Goal: Use online tool/utility: Use online tool/utility

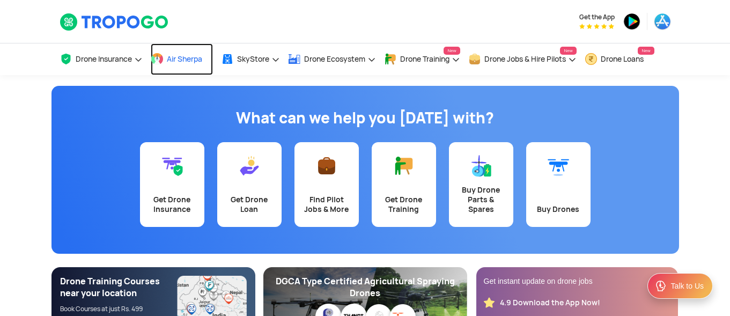
click at [195, 58] on span "Air Sherpa" at bounding box center [184, 59] width 35 height 9
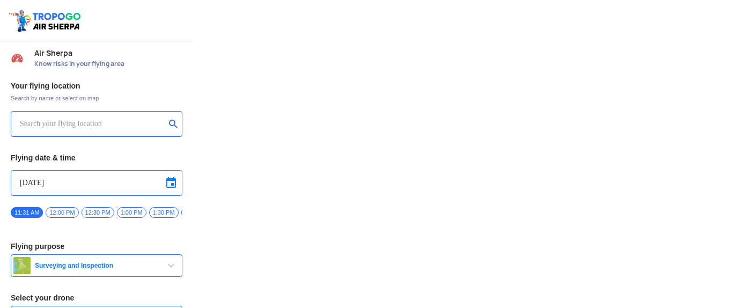
type input "Asteria A200"
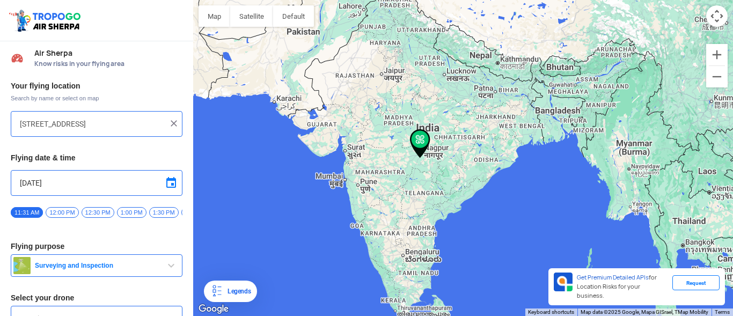
click at [477, 174] on div at bounding box center [463, 158] width 540 height 316
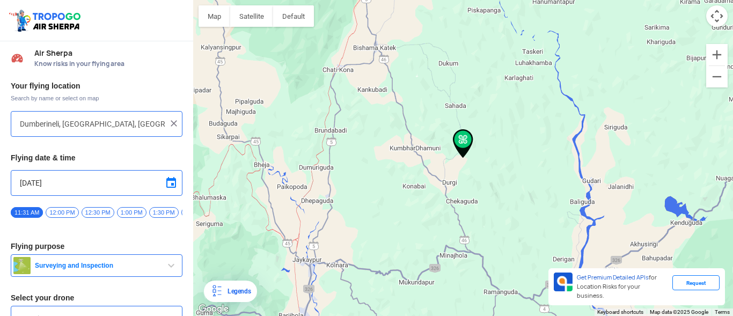
click at [114, 121] on input "Dumberineli, [GEOGRAPHIC_DATA], [GEOGRAPHIC_DATA]" at bounding box center [92, 123] width 145 height 13
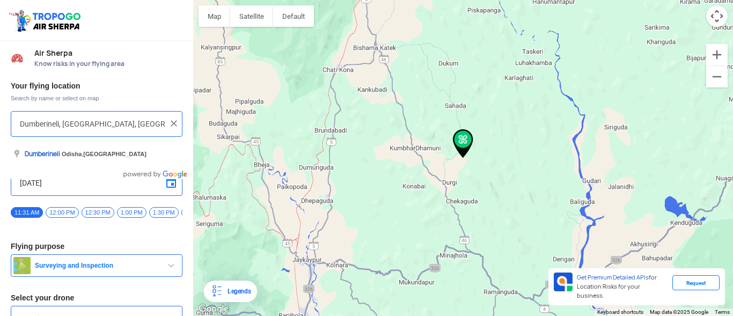
type input "Dumberineli, [GEOGRAPHIC_DATA], [GEOGRAPHIC_DATA]"
click at [171, 128] on img at bounding box center [173, 123] width 11 height 11
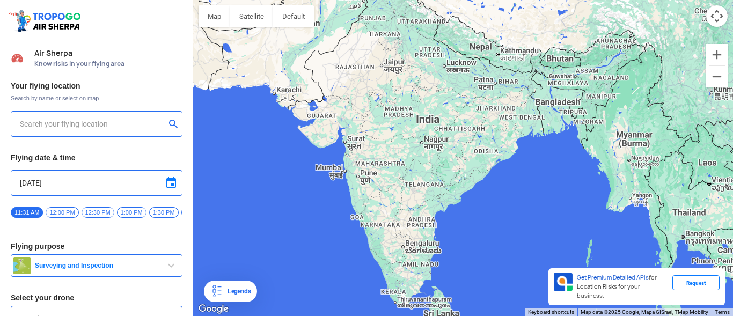
click at [150, 120] on input "text" at bounding box center [92, 123] width 145 height 13
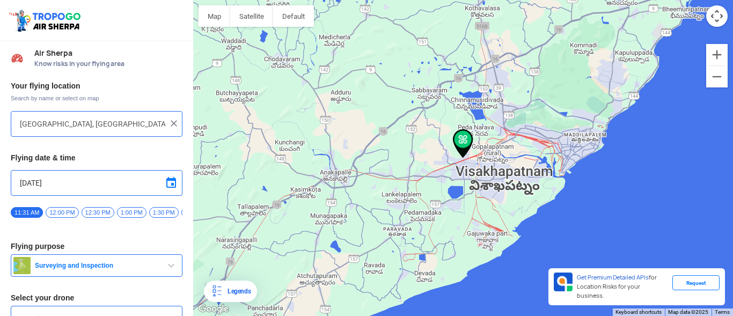
click at [461, 143] on img at bounding box center [463, 143] width 20 height 29
click at [462, 151] on img at bounding box center [463, 143] width 20 height 29
click at [464, 163] on div at bounding box center [463, 158] width 540 height 316
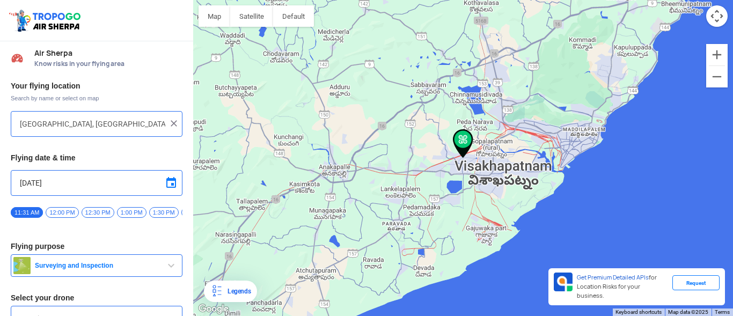
type input "Fakeertakya Rd, [GEOGRAPHIC_DATA], [GEOGRAPHIC_DATA], [GEOGRAPHIC_DATA], [GEOGR…"
click at [173, 126] on img at bounding box center [173, 123] width 11 height 11
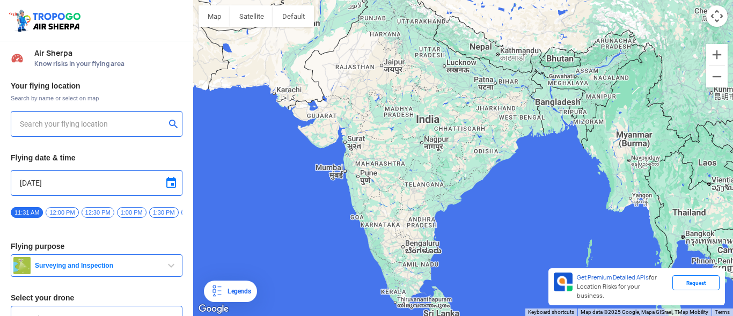
click at [151, 120] on input "text" at bounding box center [92, 123] width 145 height 13
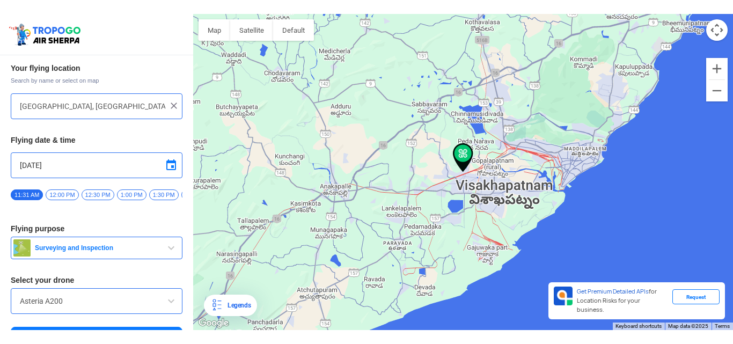
scroll to position [62, 0]
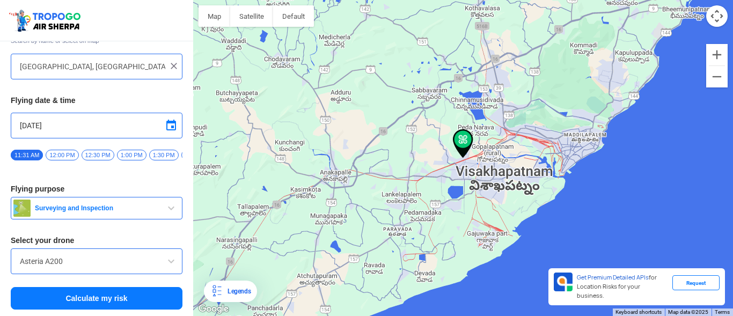
click at [135, 293] on button "Calculate my risk" at bounding box center [97, 298] width 172 height 23
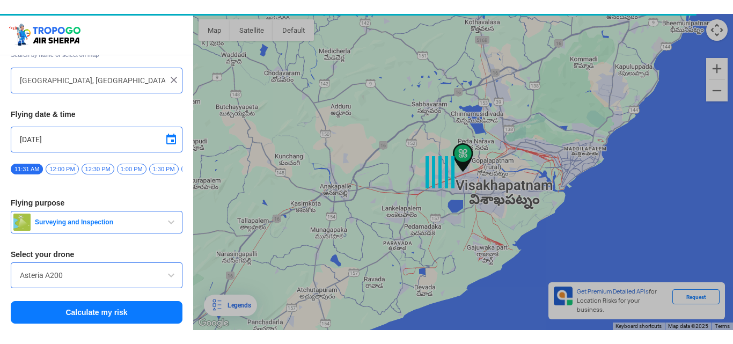
scroll to position [34, 0]
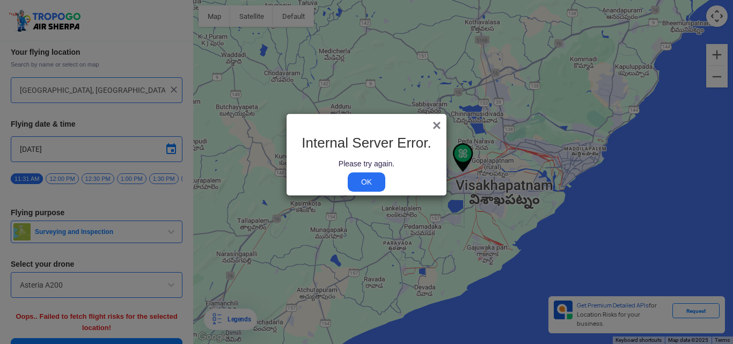
click at [434, 122] on span "×" at bounding box center [436, 125] width 9 height 17
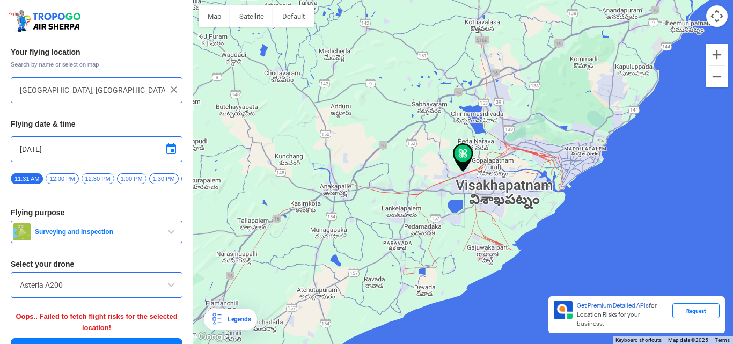
click at [468, 185] on div at bounding box center [463, 172] width 540 height 344
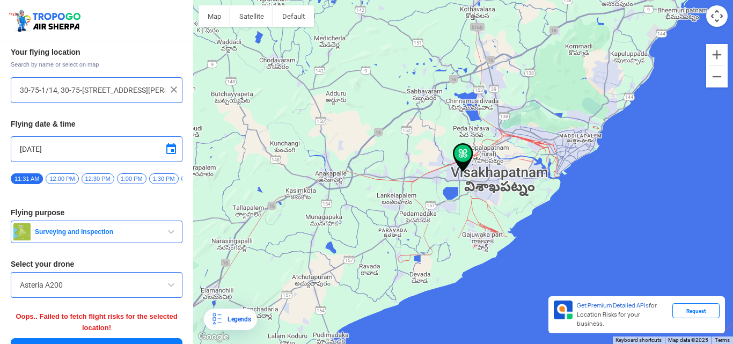
click at [484, 173] on div at bounding box center [463, 172] width 540 height 344
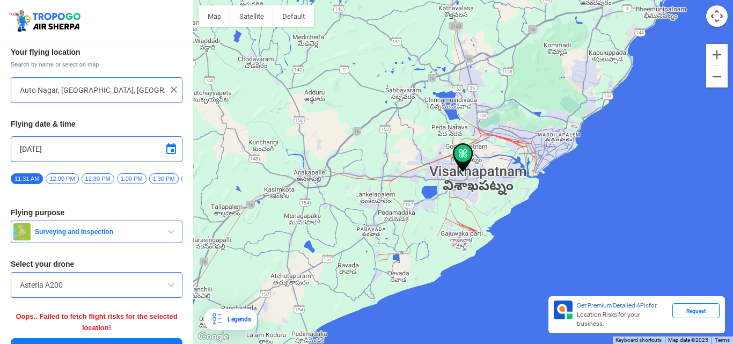
click at [475, 172] on div at bounding box center [463, 172] width 540 height 344
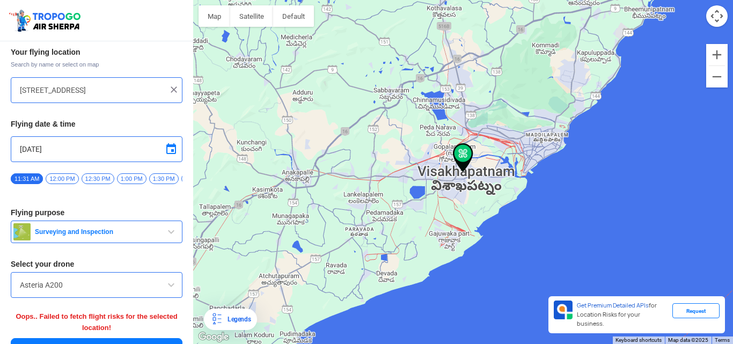
click at [446, 160] on div at bounding box center [463, 172] width 540 height 344
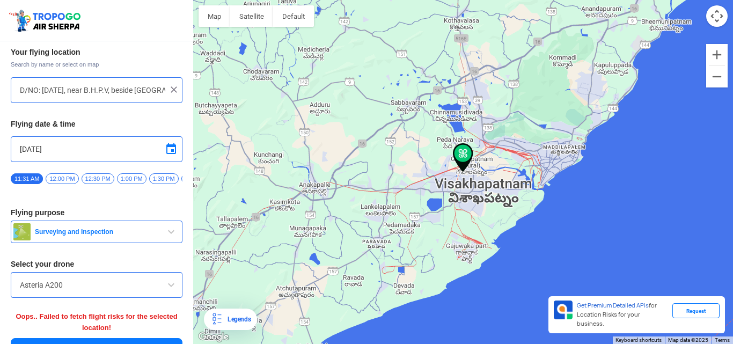
click at [496, 203] on div at bounding box center [463, 172] width 540 height 344
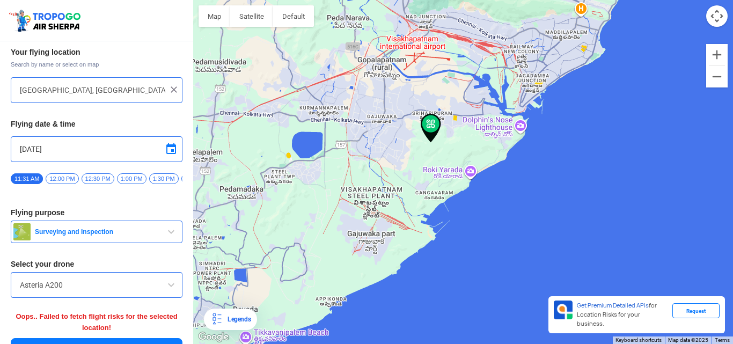
click at [416, 150] on div at bounding box center [463, 172] width 540 height 344
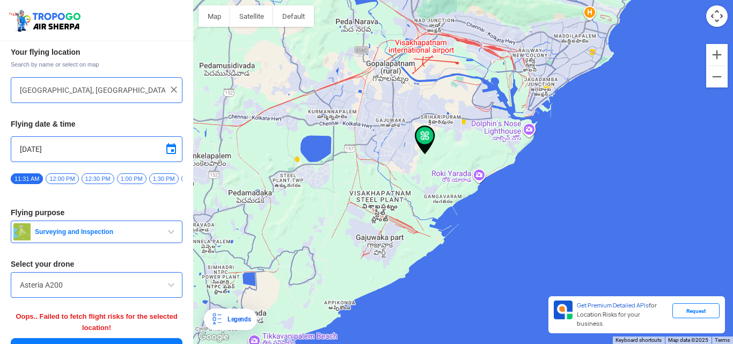
click at [416, 150] on div at bounding box center [463, 172] width 540 height 344
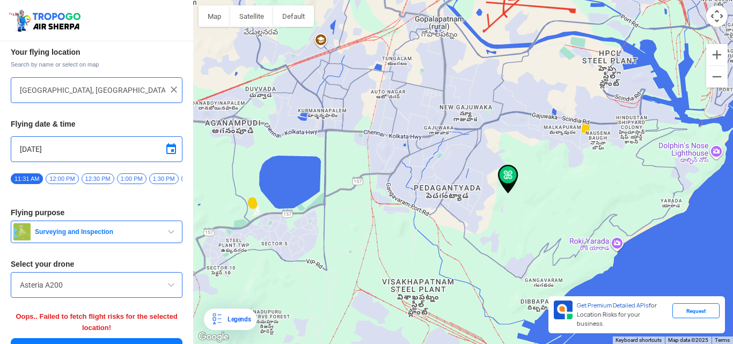
click at [262, 111] on div at bounding box center [463, 172] width 540 height 344
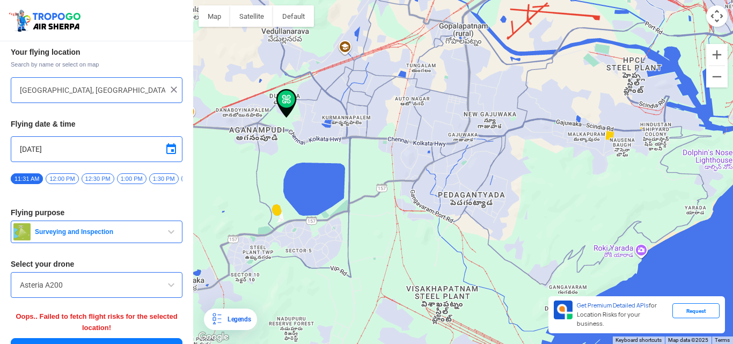
click at [262, 111] on div at bounding box center [463, 172] width 540 height 344
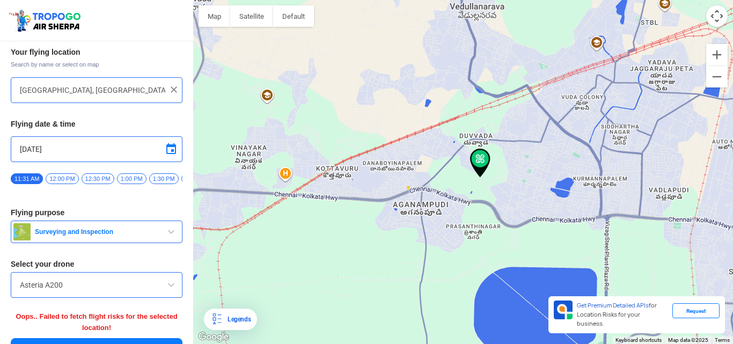
click at [461, 178] on div at bounding box center [463, 172] width 540 height 344
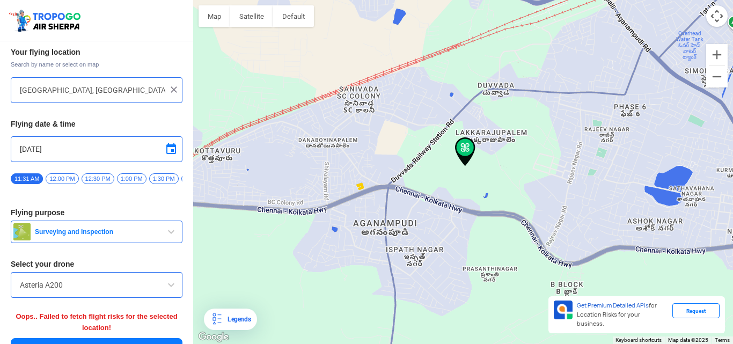
click at [489, 162] on div at bounding box center [463, 172] width 540 height 344
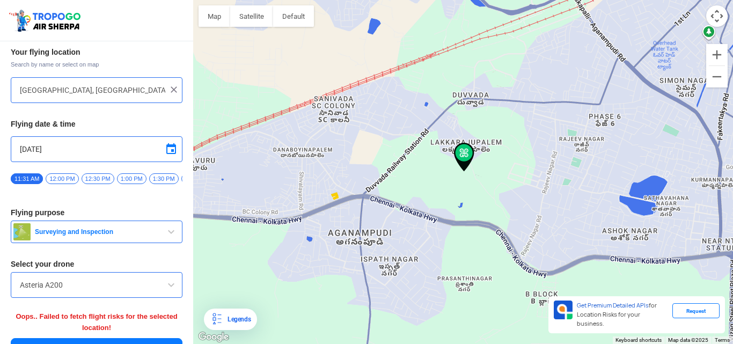
click at [489, 162] on div at bounding box center [463, 172] width 540 height 344
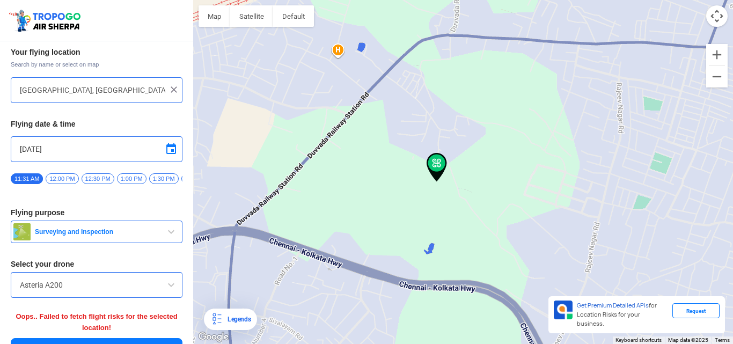
click at [399, 141] on div at bounding box center [463, 172] width 540 height 344
type input "[STREET_ADDRESS]"
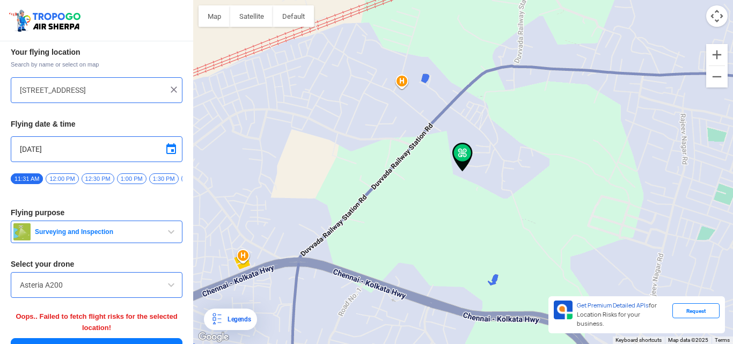
click at [399, 141] on div at bounding box center [463, 172] width 540 height 344
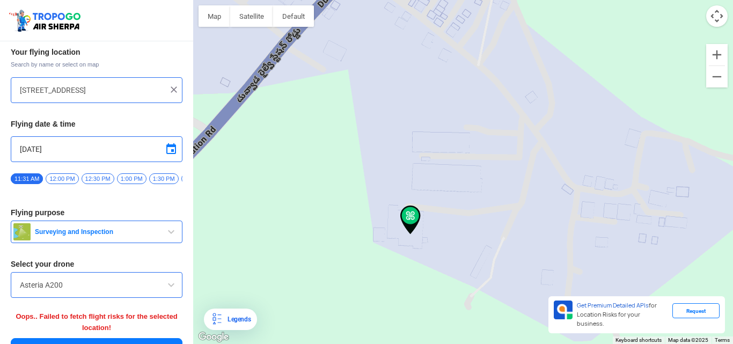
click at [63, 177] on span "12:00 PM" at bounding box center [62, 178] width 33 height 11
click at [165, 235] on span "button" at bounding box center [171, 231] width 13 height 13
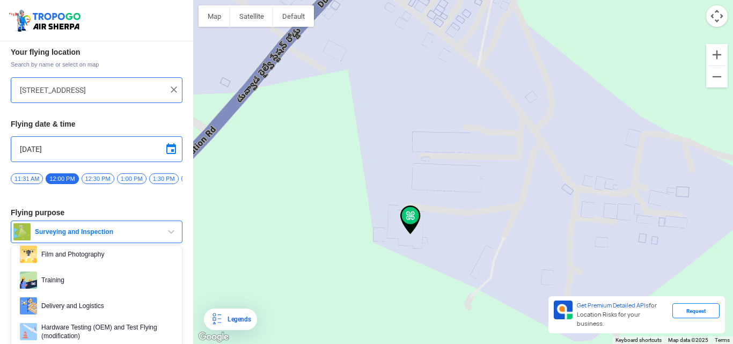
scroll to position [58, 0]
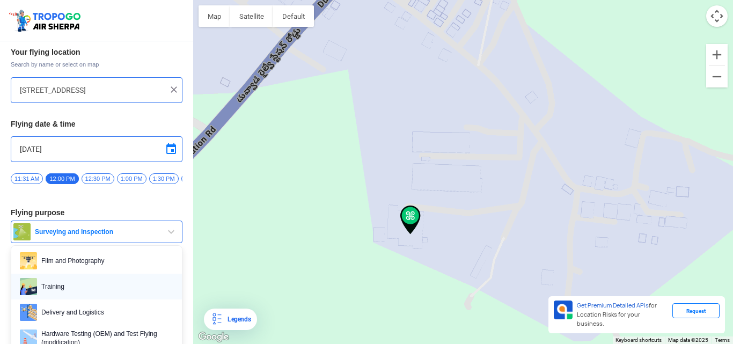
click at [76, 288] on span "Training" at bounding box center [105, 286] width 136 height 17
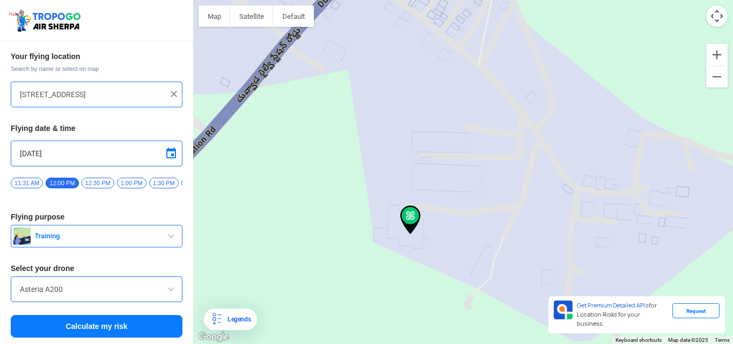
click at [165, 291] on span at bounding box center [171, 289] width 13 height 13
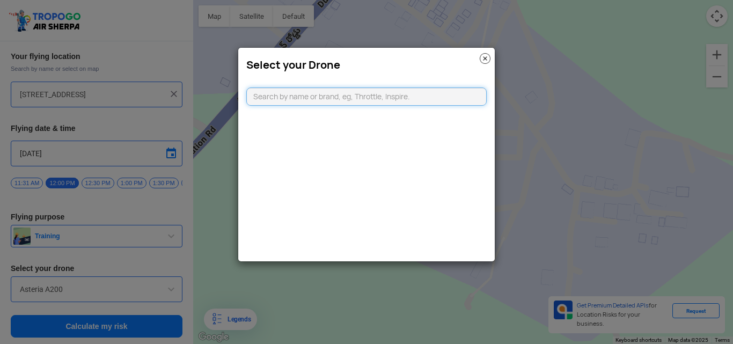
click at [308, 95] on input "text" at bounding box center [366, 96] width 240 height 18
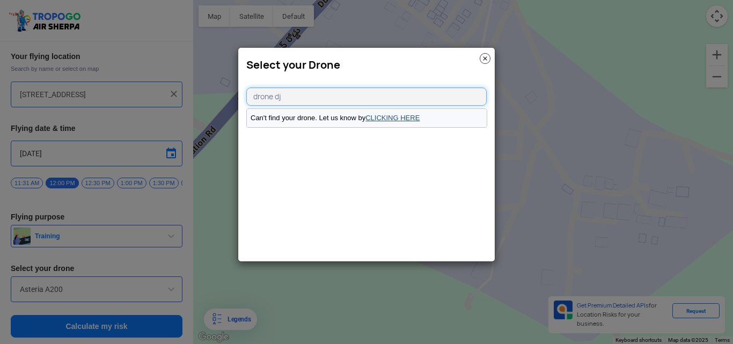
type input "drone dj"
click at [377, 114] on link "CLICKING HERE" at bounding box center [392, 118] width 54 height 8
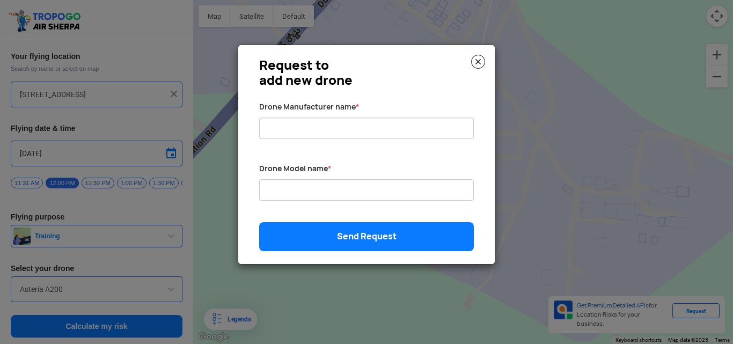
click at [474, 58] on img at bounding box center [478, 62] width 14 height 14
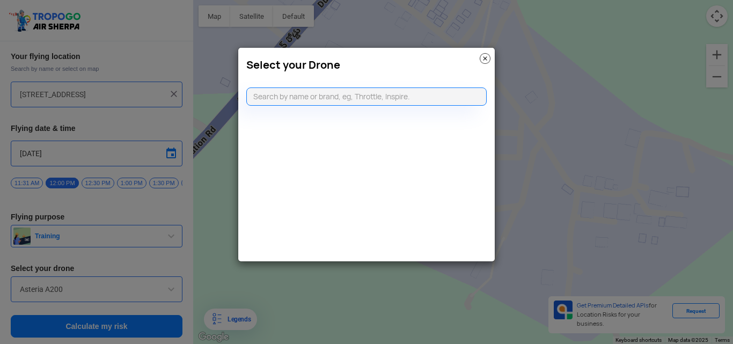
click at [483, 58] on img at bounding box center [485, 58] width 11 height 11
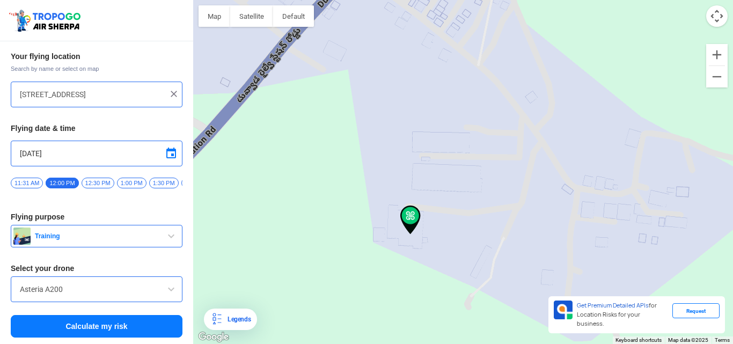
click at [77, 147] on input "[DATE]" at bounding box center [96, 153] width 153 height 13
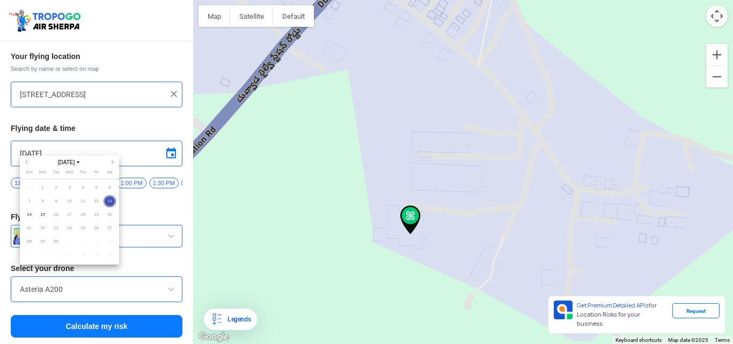
click at [209, 166] on div at bounding box center [366, 172] width 733 height 344
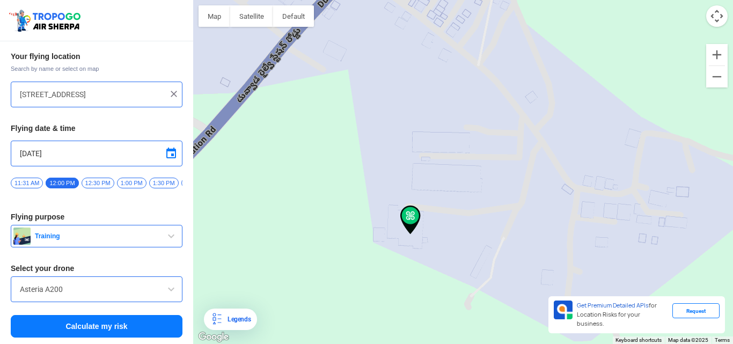
click at [67, 291] on input "Asteria A200" at bounding box center [96, 289] width 153 height 13
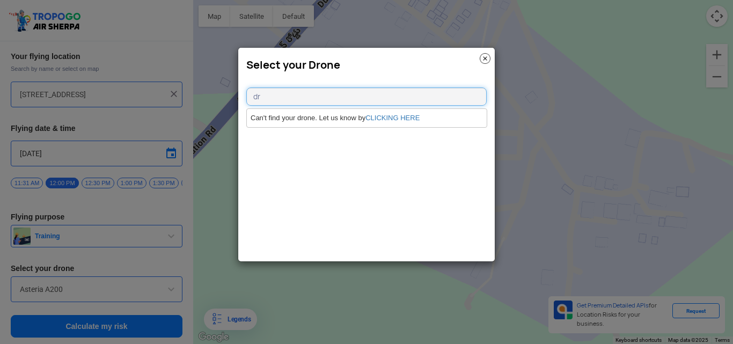
type input "d"
type input "dj drone"
click at [486, 58] on img at bounding box center [485, 58] width 11 height 11
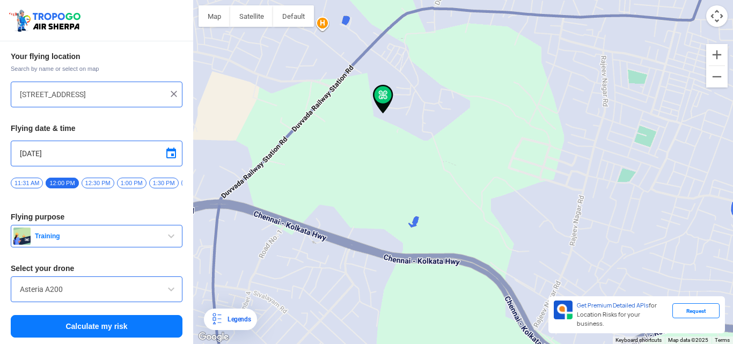
click at [320, 60] on div at bounding box center [463, 172] width 540 height 344
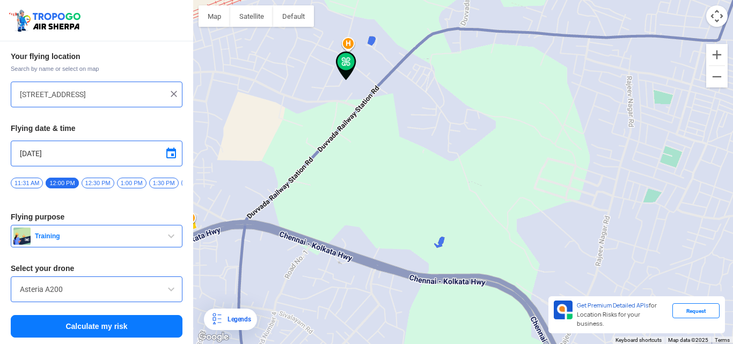
type input "[STREET_ADDRESS]"
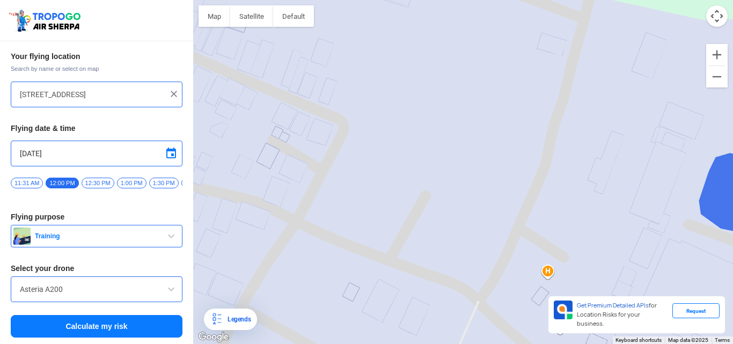
click at [126, 280] on div "Asteria A200" at bounding box center [97, 289] width 172 height 26
click at [143, 297] on div "Asteria A200" at bounding box center [97, 289] width 172 height 26
click at [171, 292] on span at bounding box center [171, 289] width 13 height 13
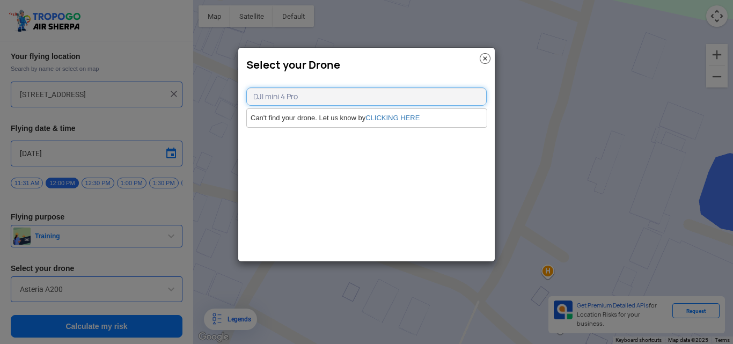
click at [268, 95] on input "DJI mini 4 Pro" at bounding box center [366, 96] width 240 height 18
click at [270, 97] on input "DJI mini 4 Pro" at bounding box center [366, 96] width 240 height 18
type input "DJI Mini 4 Pro"
click at [482, 58] on img at bounding box center [485, 58] width 11 height 11
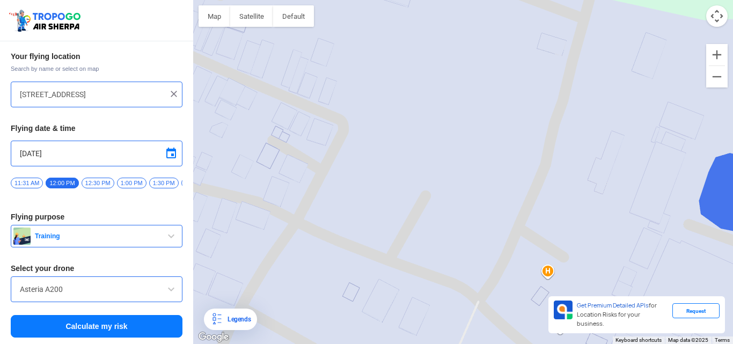
click at [106, 290] on input "Asteria A200" at bounding box center [96, 289] width 153 height 13
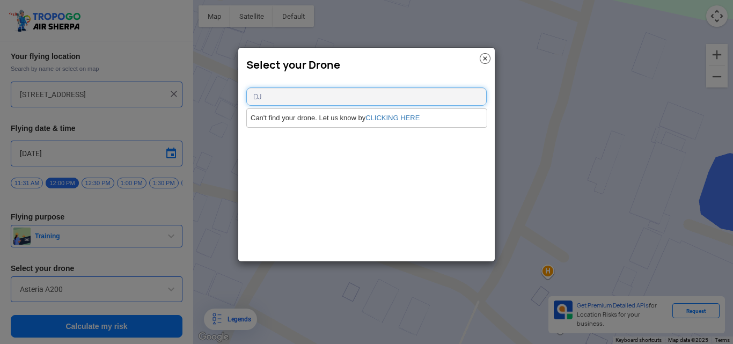
type input "D"
type input "M"
type input "RQ-4 Global Hawk"
click at [486, 58] on img at bounding box center [485, 58] width 11 height 11
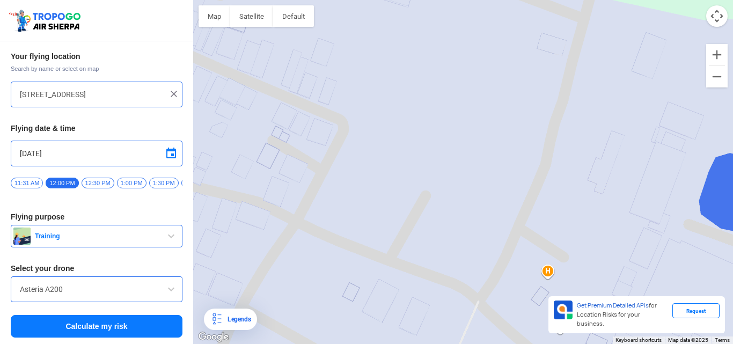
click at [93, 89] on input "[STREET_ADDRESS]" at bounding box center [92, 94] width 145 height 13
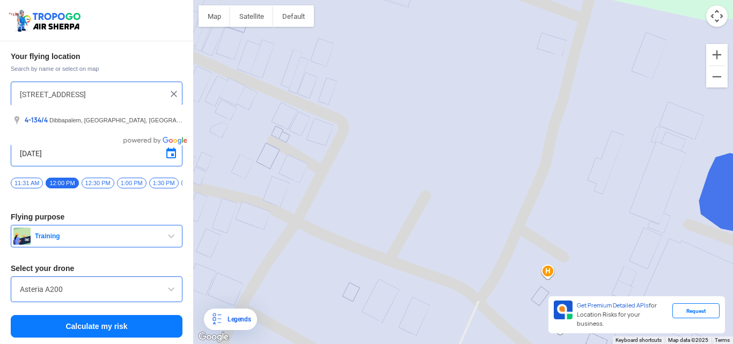
click at [172, 90] on img at bounding box center [173, 94] width 11 height 11
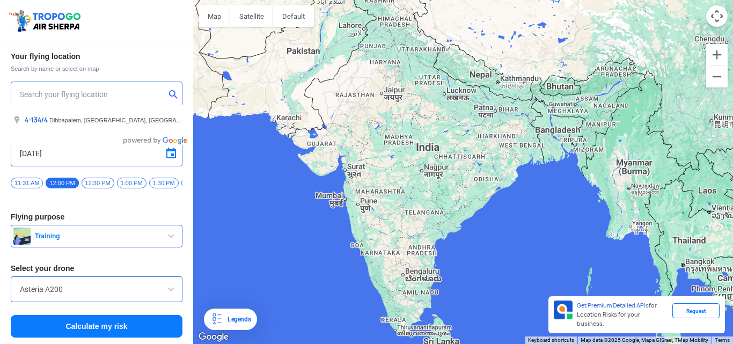
click at [116, 89] on input "text" at bounding box center [92, 94] width 145 height 13
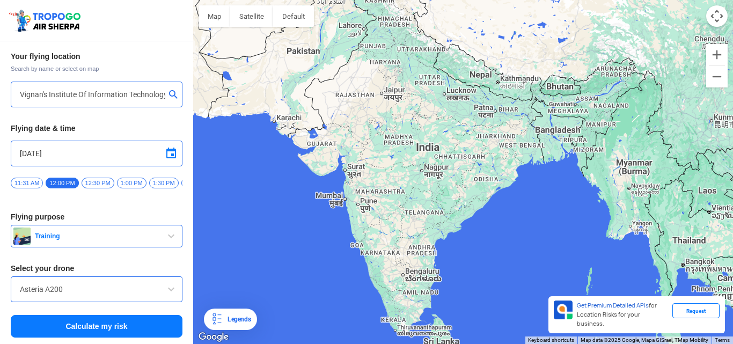
type input "[GEOGRAPHIC_DATA], [GEOGRAPHIC_DATA] 530049, [GEOGRAPHIC_DATA]"
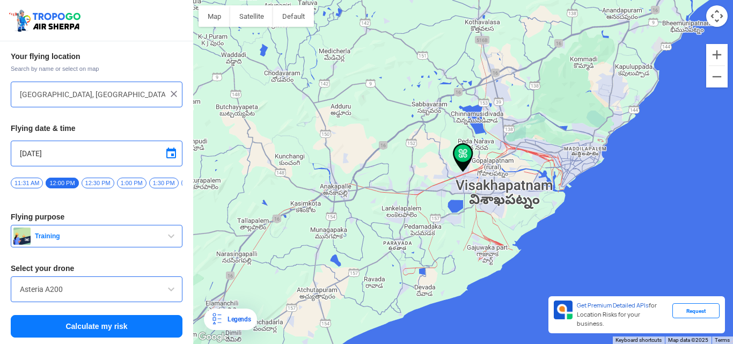
click at [89, 315] on button "Calculate my risk" at bounding box center [97, 326] width 172 height 23
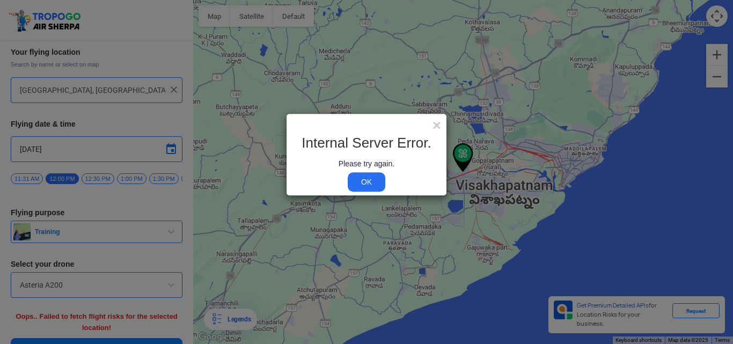
click at [368, 183] on link "OK" at bounding box center [367, 181] width 38 height 19
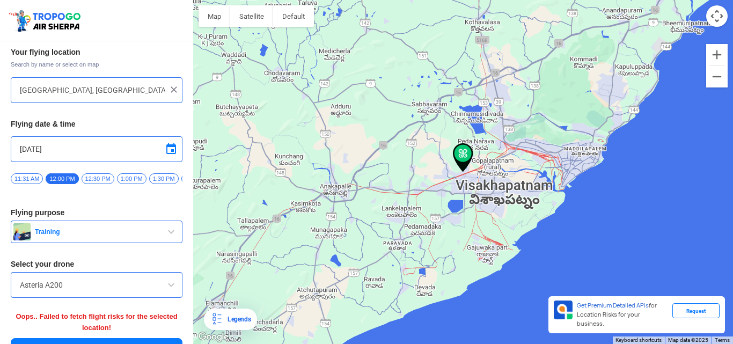
scroll to position [61, 0]
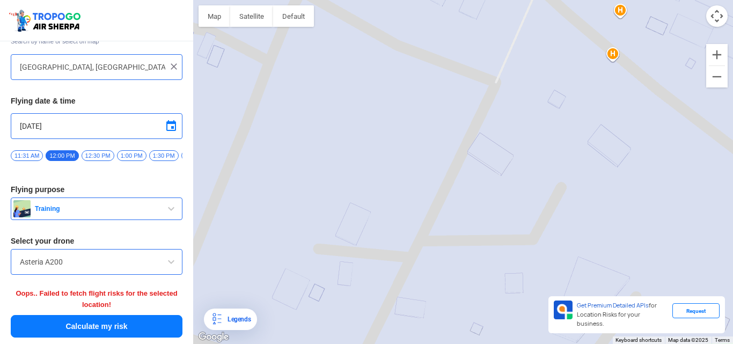
click at [52, 260] on input "Asteria A200" at bounding box center [96, 261] width 153 height 13
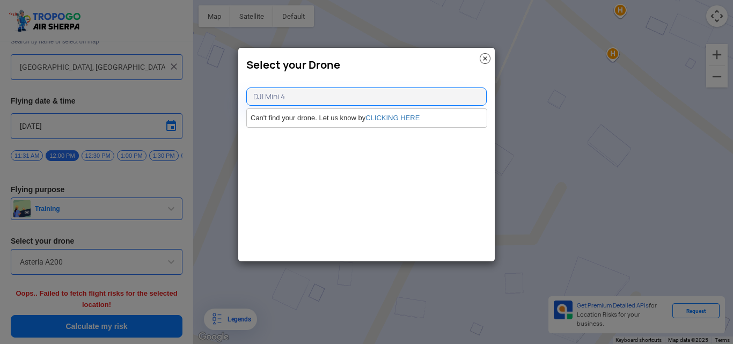
click at [372, 185] on div "Select your Drone DJI Mini 4 Can't find your drone. Let us know by CLICKING HERE" at bounding box center [367, 154] width 258 height 215
click at [314, 98] on input "DJI Mini 4" at bounding box center [366, 96] width 240 height 18
type input "DJI Mini 4 Pro"
click at [489, 62] on img at bounding box center [485, 58] width 11 height 11
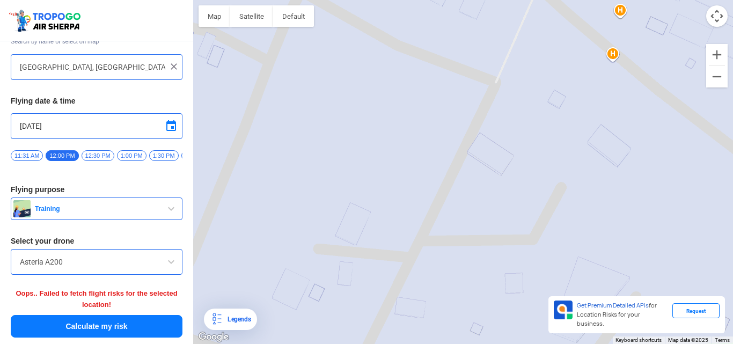
click at [131, 63] on input "[GEOGRAPHIC_DATA], [GEOGRAPHIC_DATA] 530049, [GEOGRAPHIC_DATA]" at bounding box center [92, 67] width 145 height 13
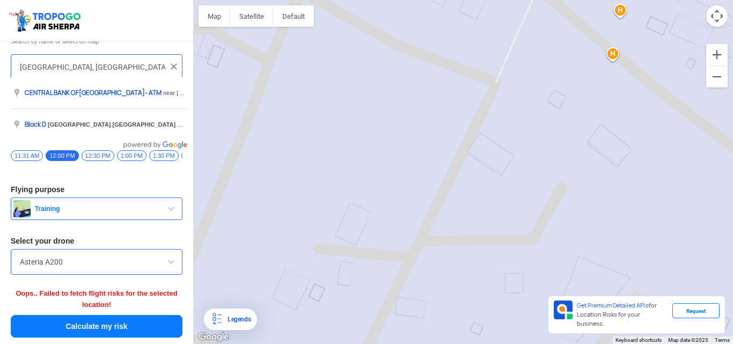
click at [168, 62] on img at bounding box center [173, 66] width 11 height 11
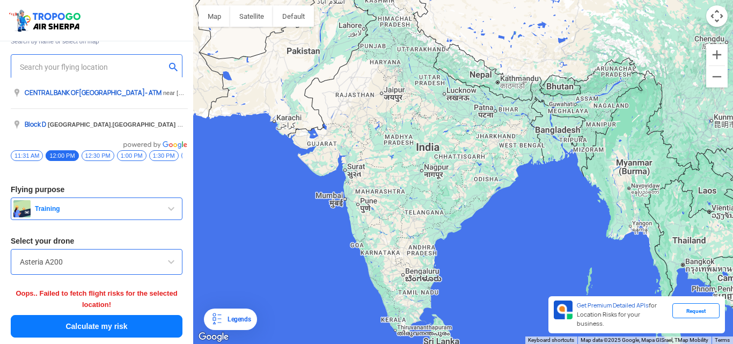
click at [127, 61] on input "text" at bounding box center [92, 67] width 145 height 13
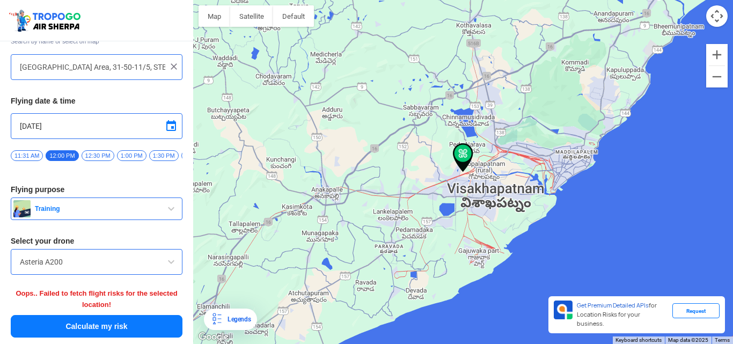
click at [437, 167] on div at bounding box center [463, 172] width 540 height 344
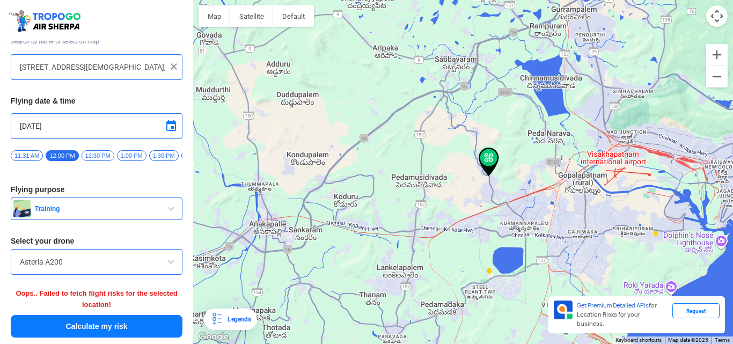
click at [437, 167] on div at bounding box center [463, 172] width 540 height 344
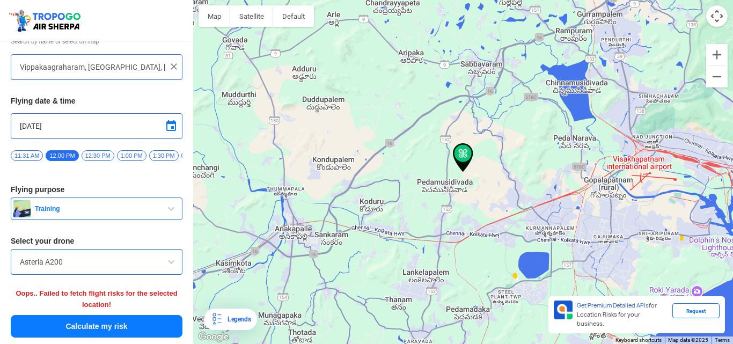
click at [437, 167] on div at bounding box center [463, 172] width 540 height 344
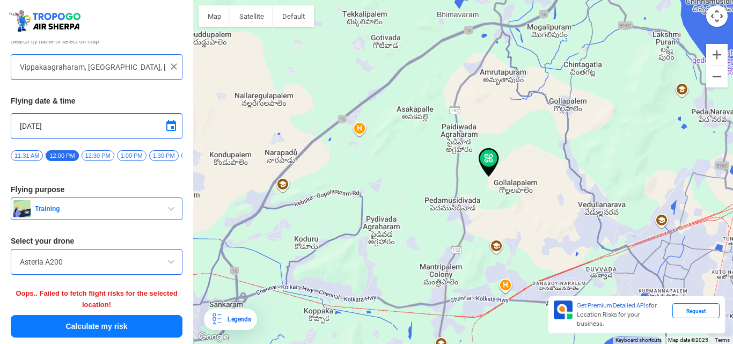
click at [437, 167] on div at bounding box center [463, 172] width 540 height 344
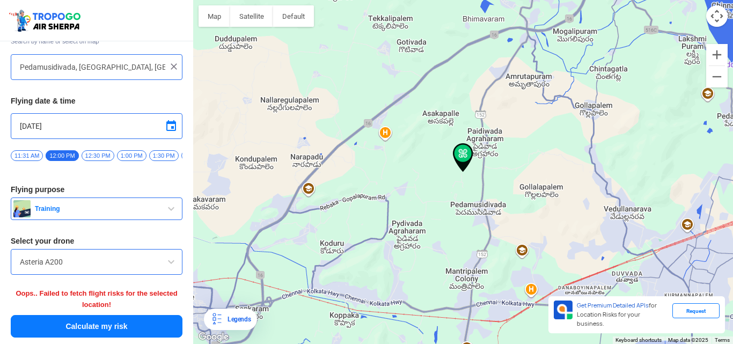
click at [442, 195] on div at bounding box center [463, 172] width 540 height 344
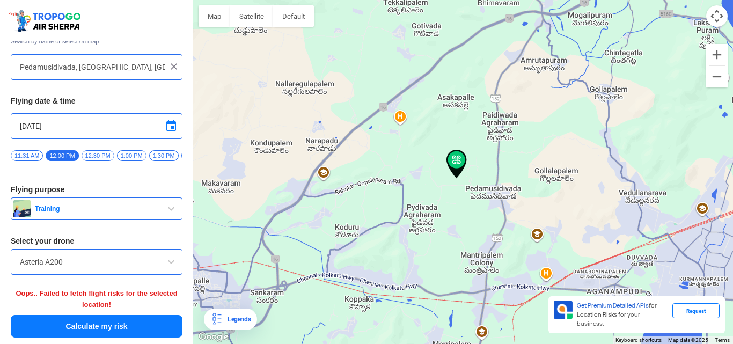
click at [442, 195] on div at bounding box center [463, 172] width 540 height 344
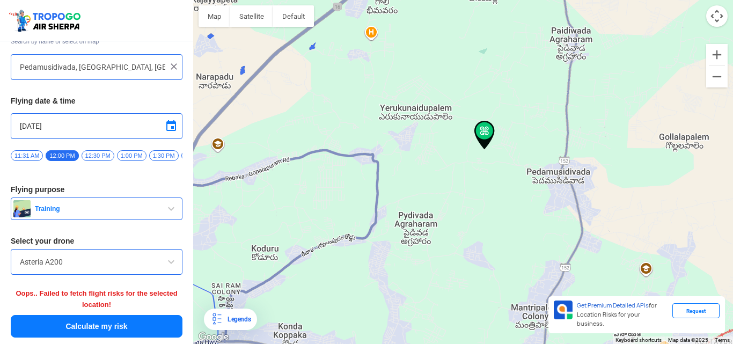
click at [437, 175] on div at bounding box center [463, 172] width 540 height 344
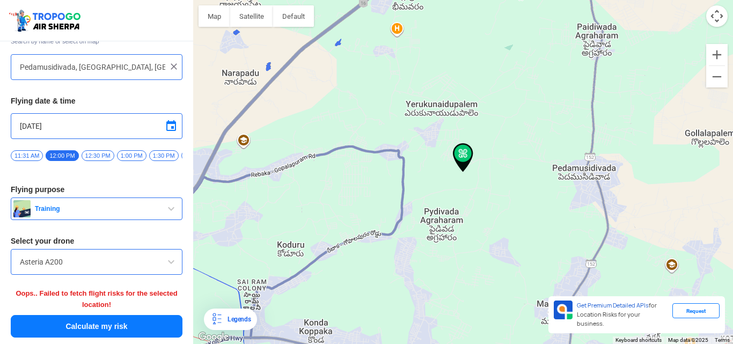
type input "Yerukunaidupalem, [GEOGRAPHIC_DATA], [GEOGRAPHIC_DATA]"
click at [437, 175] on div at bounding box center [463, 172] width 540 height 344
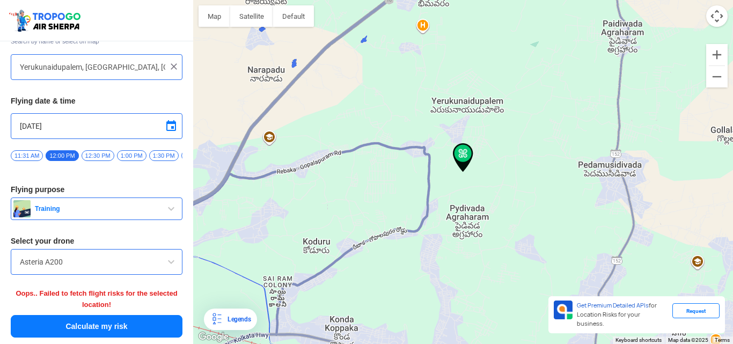
click at [174, 61] on img at bounding box center [173, 66] width 11 height 11
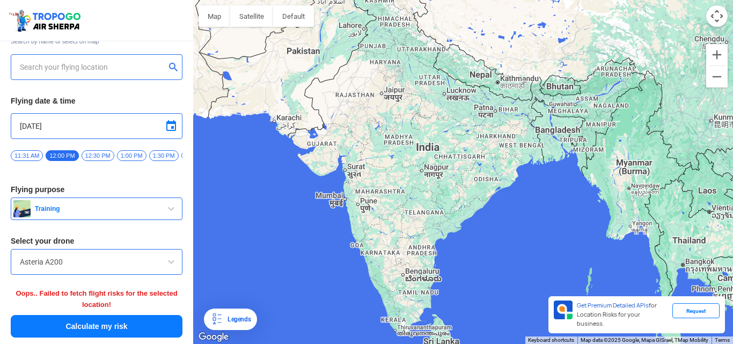
click at [149, 61] on input "text" at bounding box center [92, 67] width 145 height 13
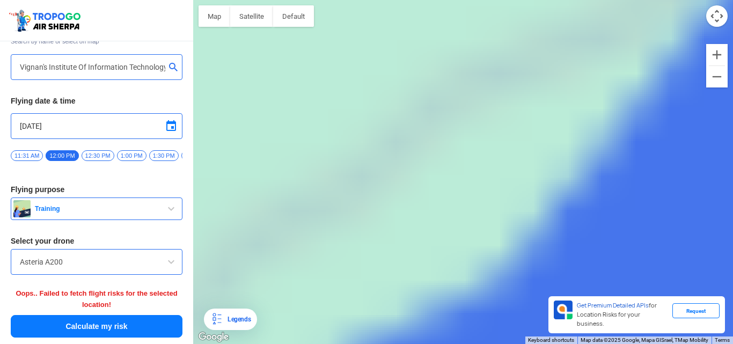
type input "[GEOGRAPHIC_DATA], [GEOGRAPHIC_DATA] 530049, [GEOGRAPHIC_DATA]"
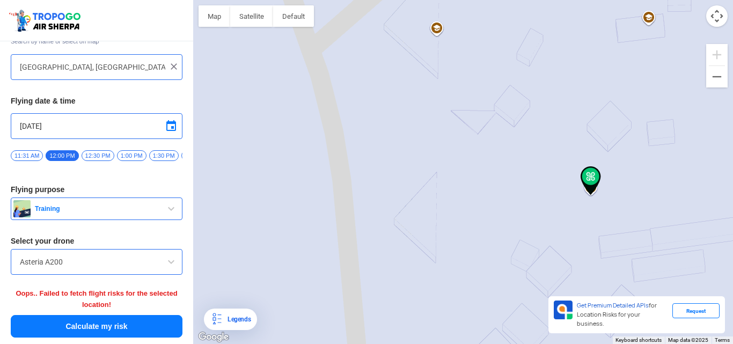
click at [121, 315] on button "Calculate my risk" at bounding box center [97, 326] width 172 height 23
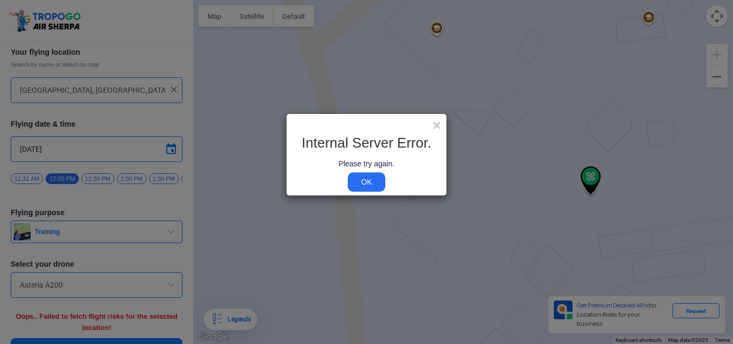
click at [370, 181] on link "OK" at bounding box center [367, 181] width 38 height 19
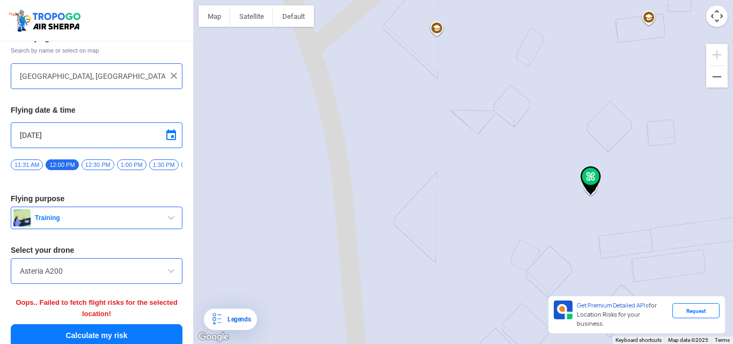
scroll to position [61, 0]
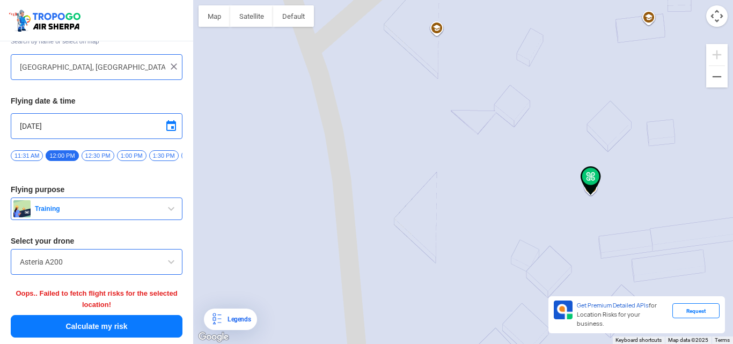
click at [133, 315] on button "Calculate my risk" at bounding box center [97, 326] width 172 height 23
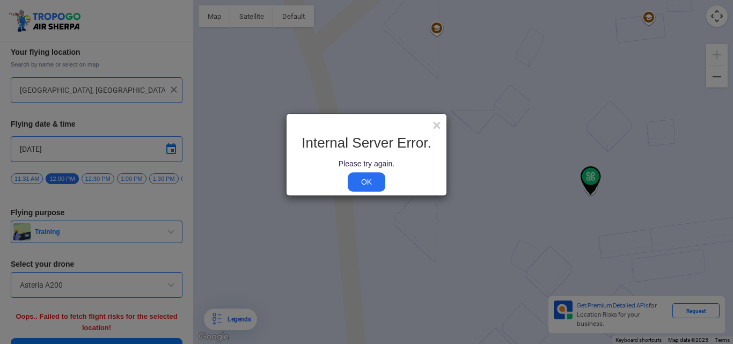
click at [369, 180] on link "OK" at bounding box center [367, 181] width 38 height 19
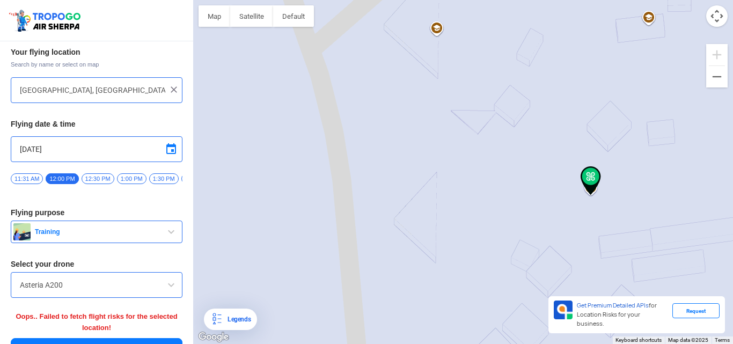
scroll to position [61, 0]
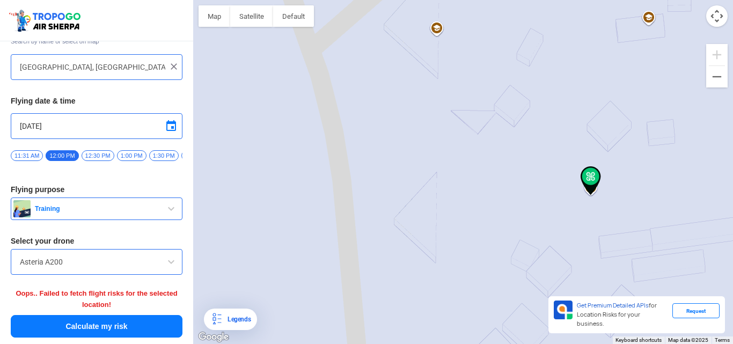
click at [131, 315] on button "Calculate my risk" at bounding box center [97, 326] width 172 height 23
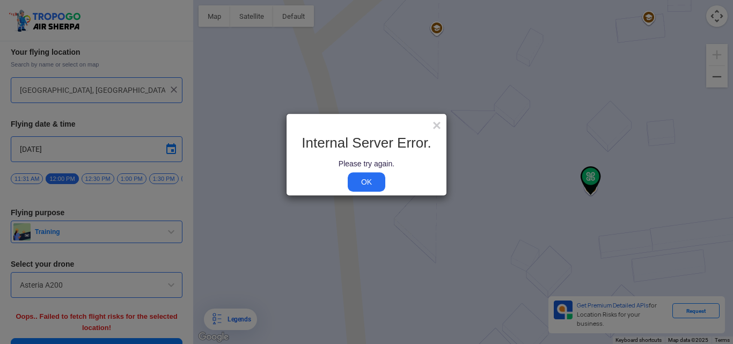
click at [358, 175] on link "OK" at bounding box center [367, 181] width 38 height 19
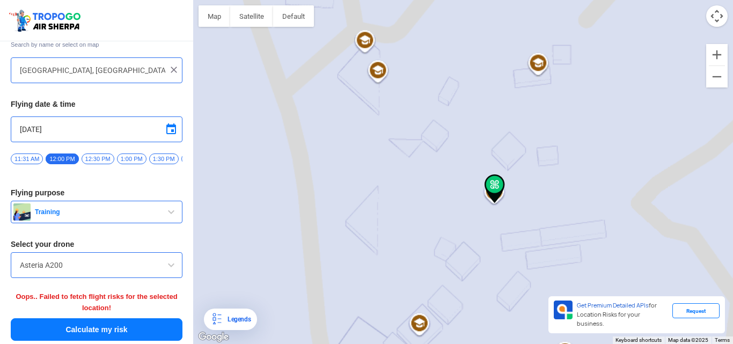
scroll to position [61, 0]
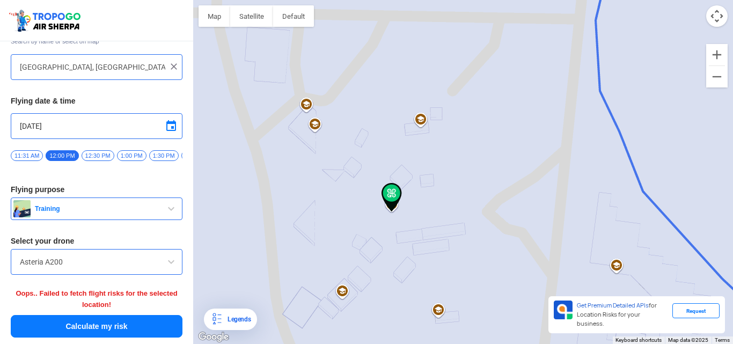
click at [126, 315] on button "Calculate my risk" at bounding box center [97, 326] width 172 height 23
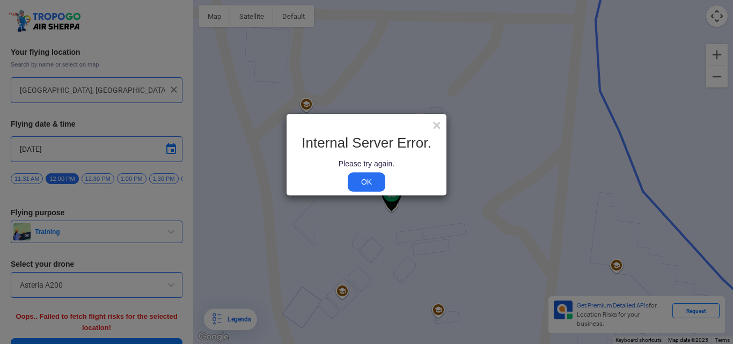
click at [366, 178] on link "OK" at bounding box center [367, 181] width 38 height 19
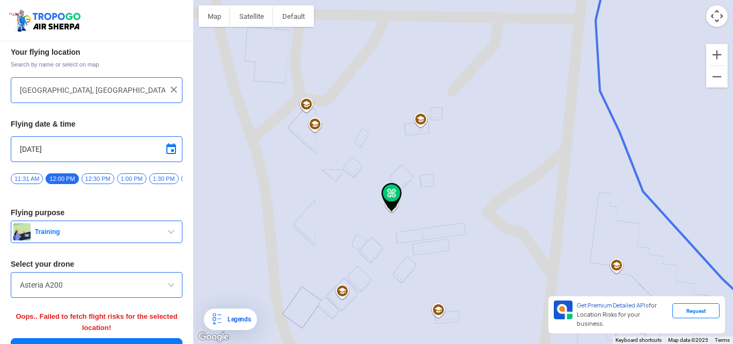
scroll to position [61, 0]
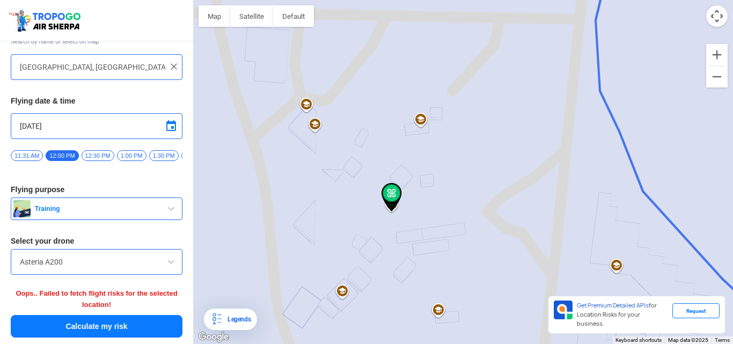
click at [102, 315] on button "Calculate my risk" at bounding box center [97, 326] width 172 height 23
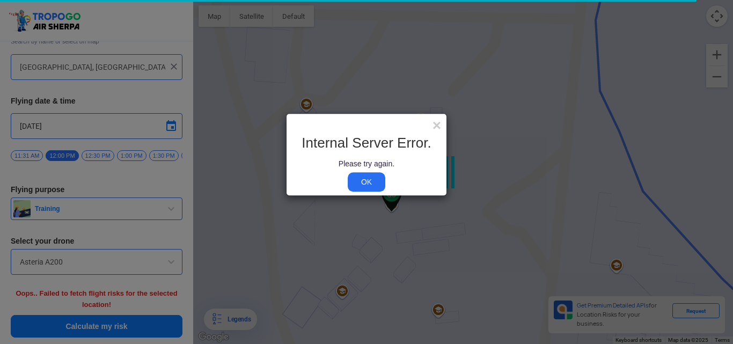
scroll to position [34, 0]
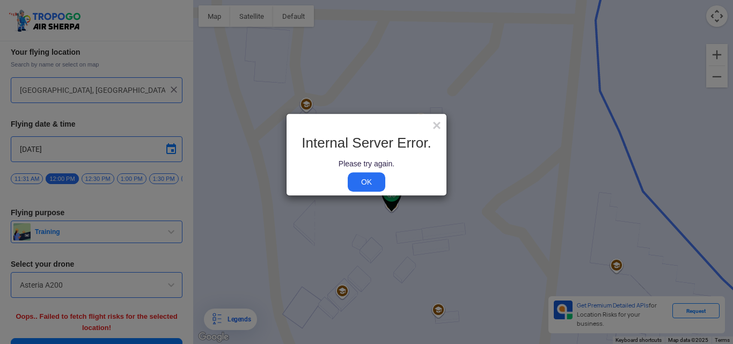
click at [373, 179] on link "OK" at bounding box center [367, 181] width 38 height 19
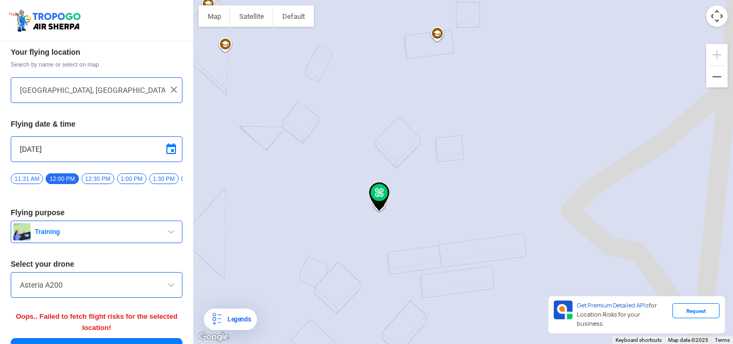
click at [380, 203] on img at bounding box center [379, 196] width 20 height 29
click at [378, 201] on img at bounding box center [379, 196] width 20 height 29
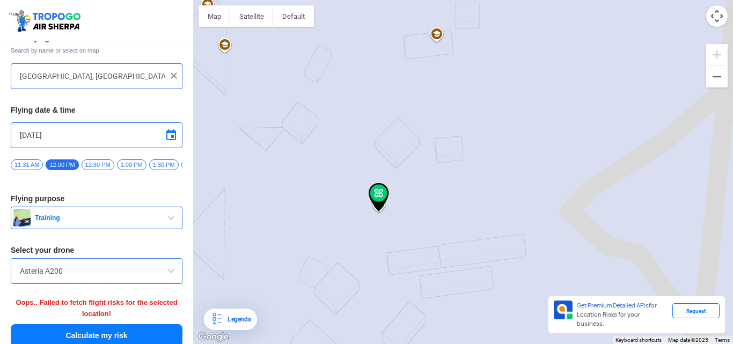
scroll to position [61, 0]
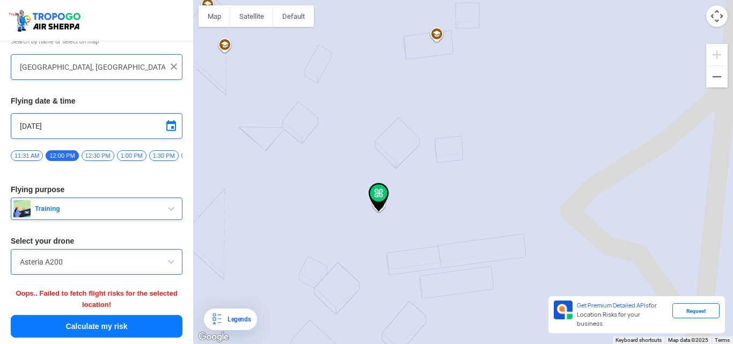
click at [99, 315] on button "Calculate my risk" at bounding box center [97, 326] width 172 height 23
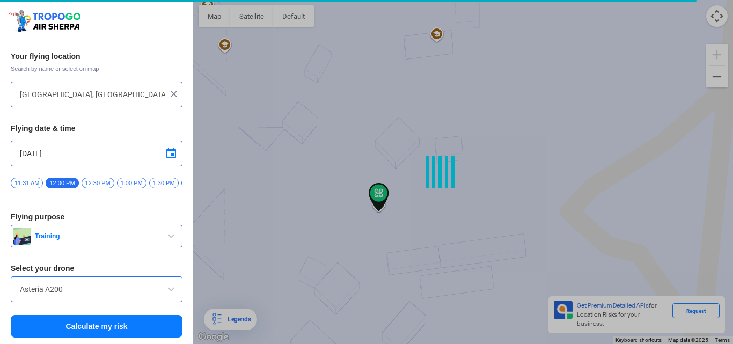
scroll to position [34, 0]
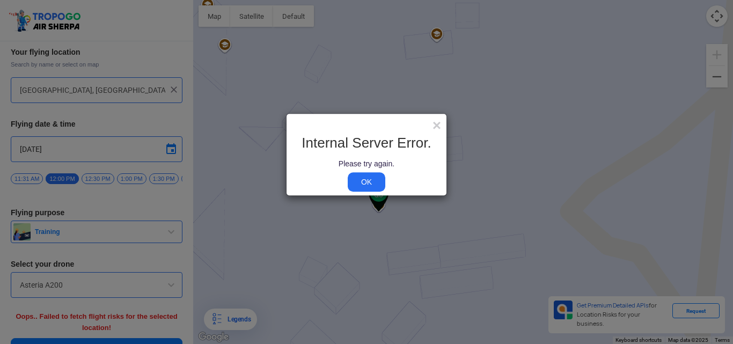
click at [373, 176] on link "OK" at bounding box center [367, 181] width 38 height 19
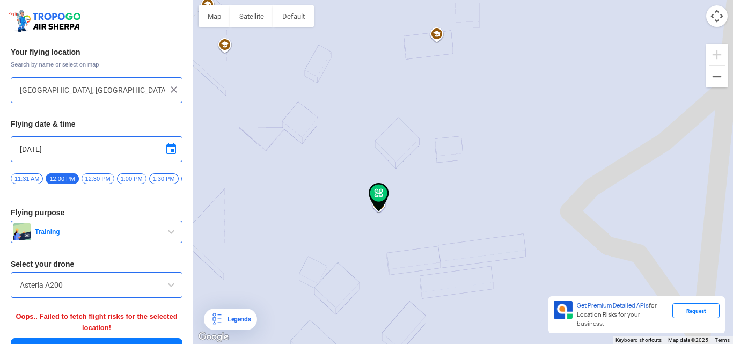
scroll to position [61, 0]
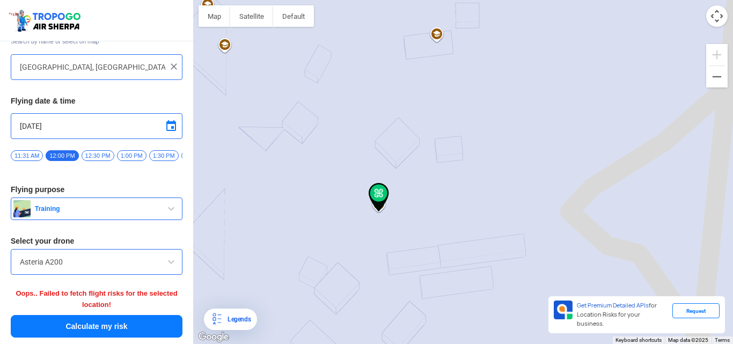
click at [112, 315] on button "Calculate my risk" at bounding box center [97, 326] width 172 height 23
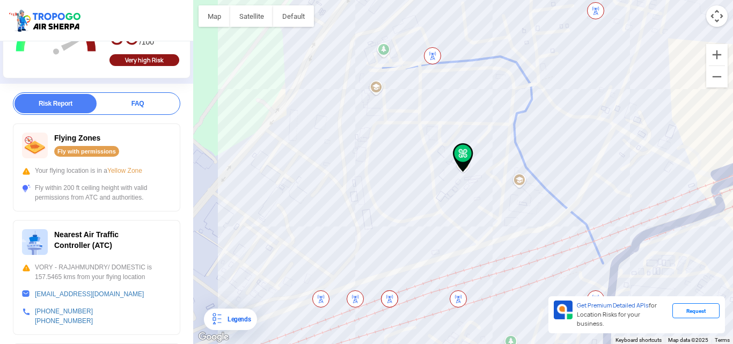
scroll to position [102, 0]
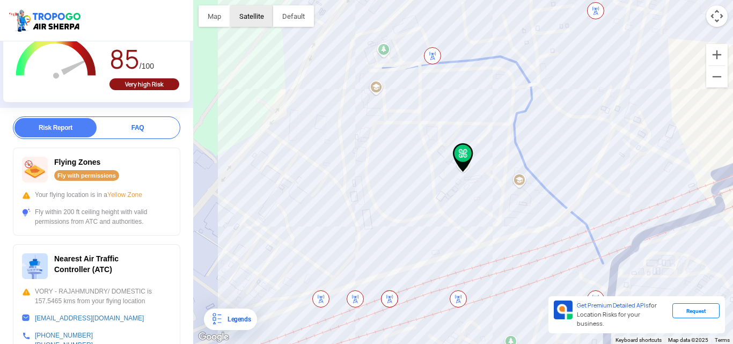
click at [251, 22] on button "Satellite" at bounding box center [251, 15] width 43 height 21
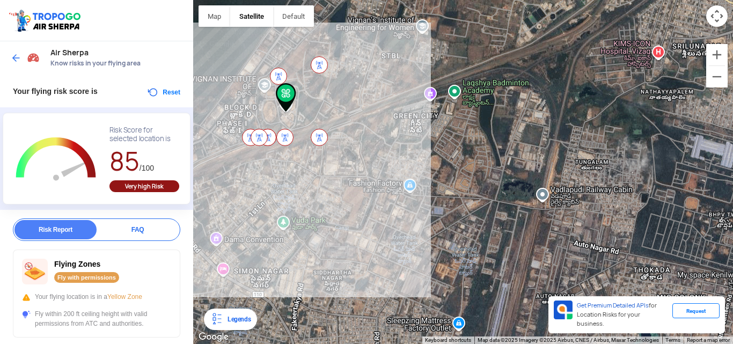
scroll to position [0, 0]
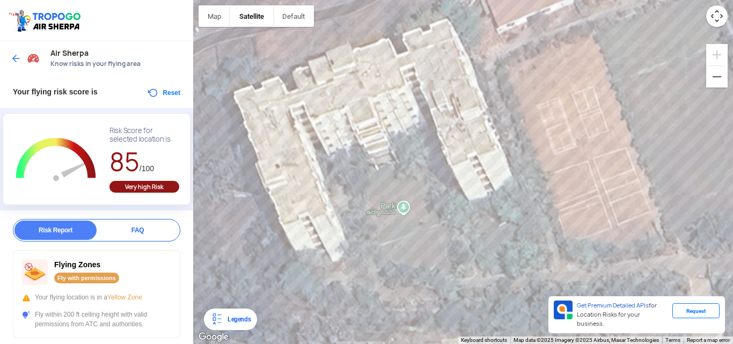
click at [256, 36] on div at bounding box center [463, 172] width 540 height 344
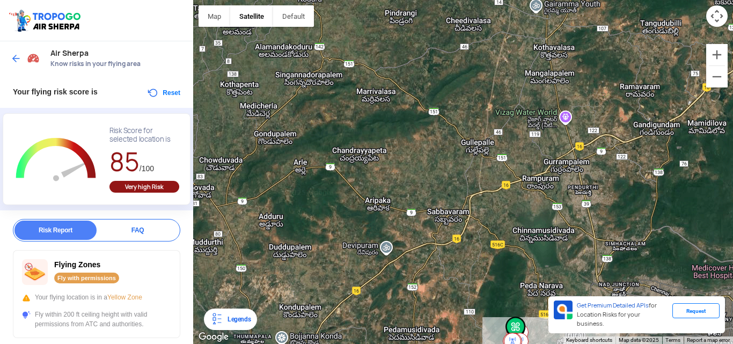
click at [515, 315] on img at bounding box center [515, 331] width 20 height 29
